Goal: Task Accomplishment & Management: Complete application form

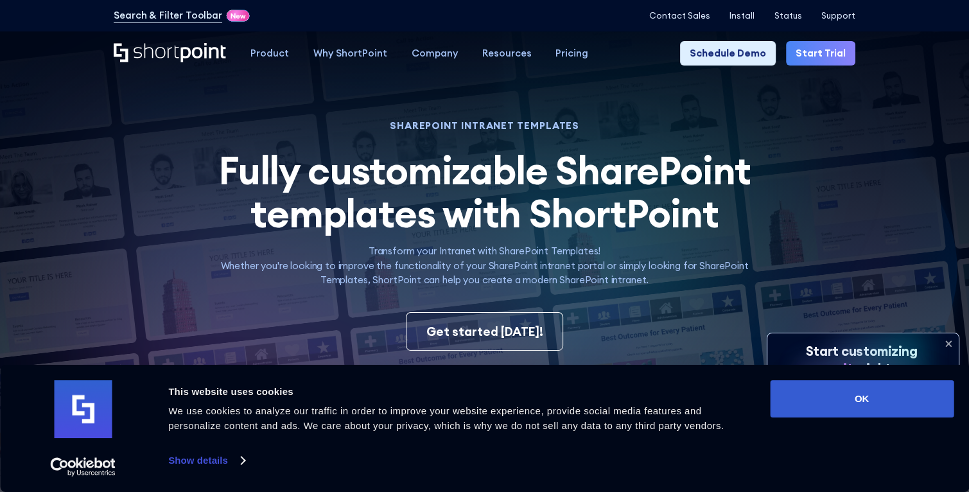
click at [816, 57] on link "Start Trial" at bounding box center [820, 53] width 69 height 24
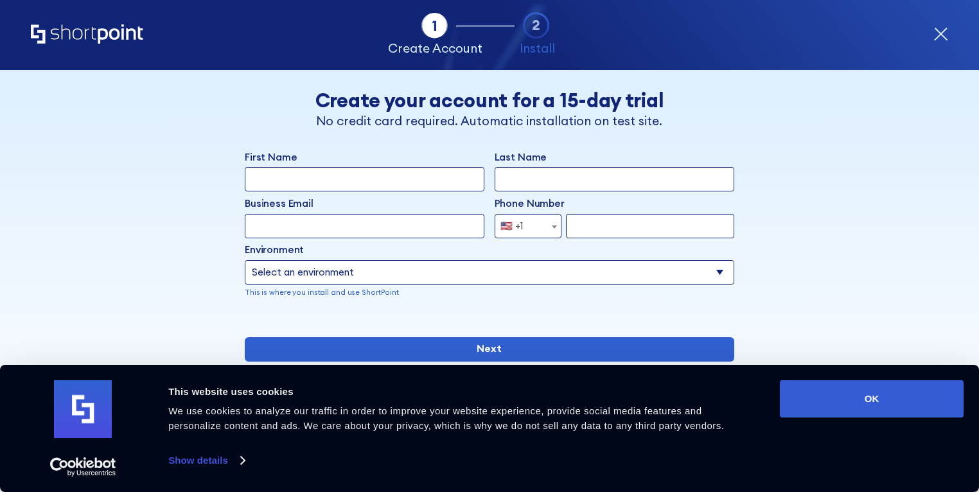
click at [325, 186] on input "First Name" at bounding box center [365, 179] width 240 height 24
type input "[PERSON_NAME]"
type input "[EMAIL_ADDRESS][DOMAIN_NAME]"
click at [632, 228] on input "8178910045" at bounding box center [650, 226] width 168 height 24
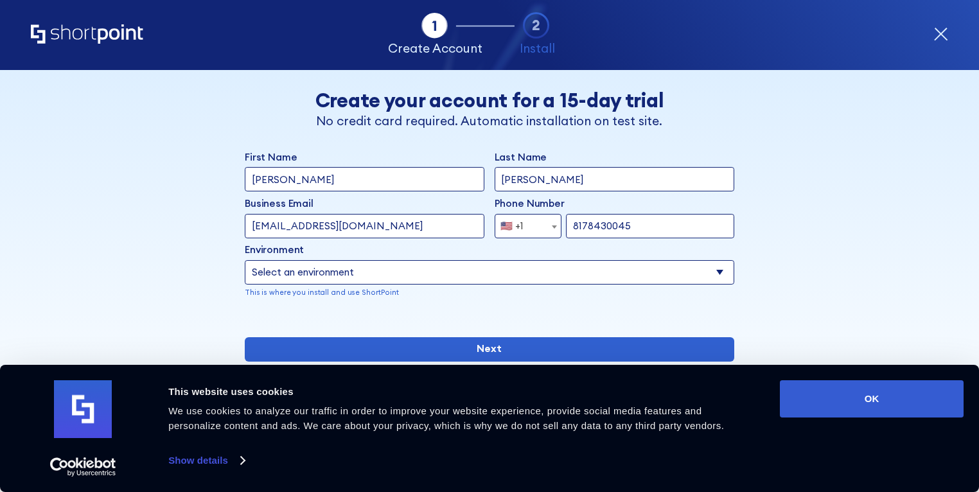
type input "8178430045"
click at [412, 277] on select "Select an environment Microsoft 365 SharePoint Online SharePoint 2019 (On-Premi…" at bounding box center [489, 272] width 489 height 24
select select "Microsoft 365"
click at [245, 260] on select "Select an environment Microsoft 365 SharePoint Online SharePoint 2019 (On-Premi…" at bounding box center [489, 272] width 489 height 24
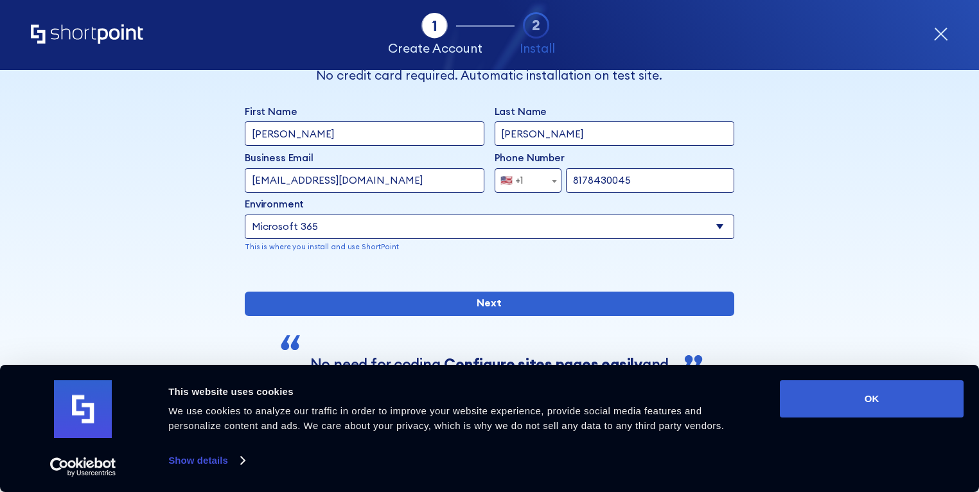
scroll to position [128, 0]
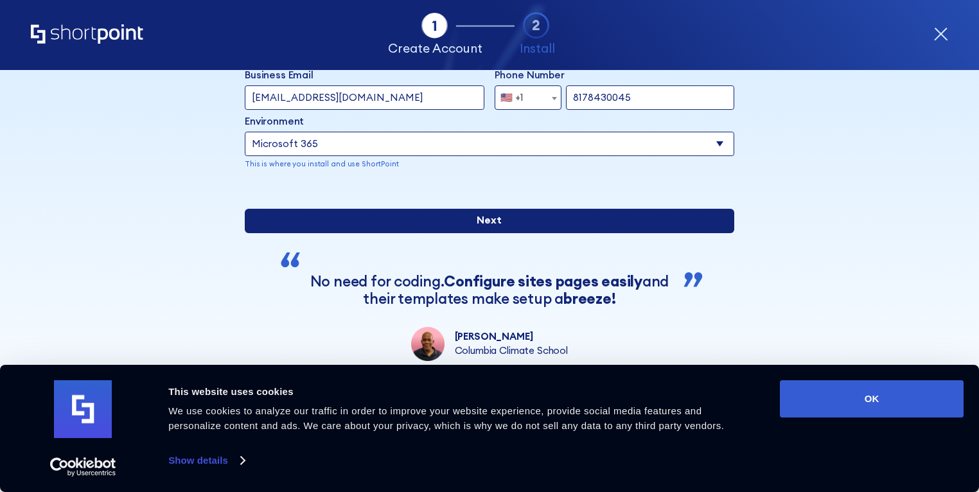
click at [408, 233] on input "Next" at bounding box center [489, 221] width 489 height 24
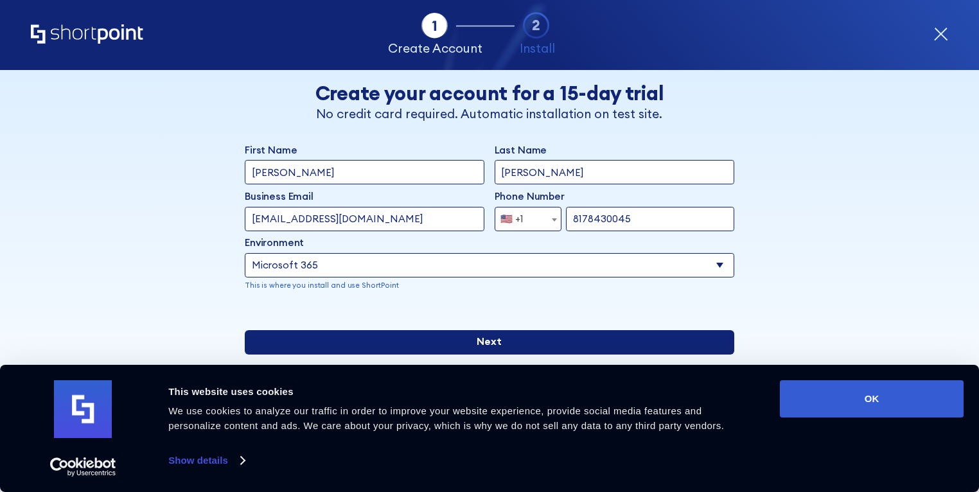
scroll to position [0, 0]
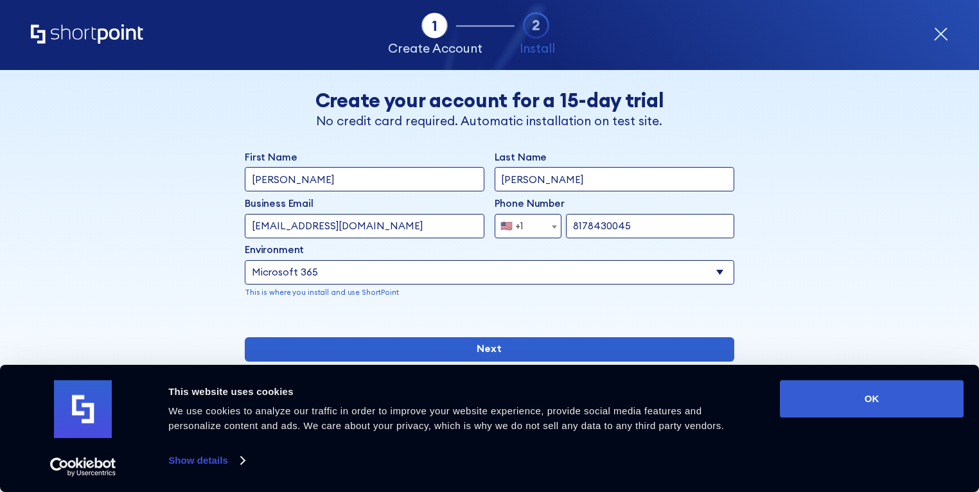
click at [392, 226] on input "[EMAIL_ADDRESS][DOMAIN_NAME]" at bounding box center [365, 226] width 240 height 24
type input "[EMAIL_ADDRESS][DOMAIN_NAME]"
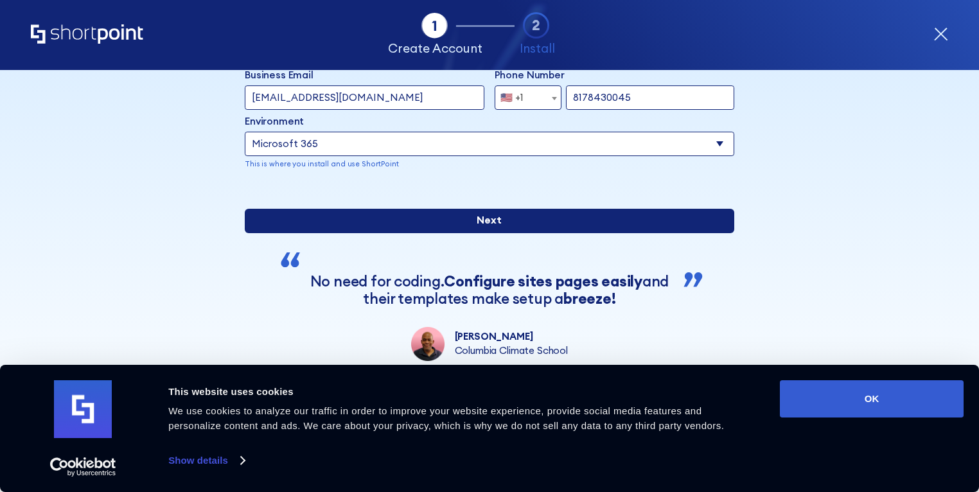
click at [405, 233] on input "Next" at bounding box center [489, 221] width 489 height 24
